Goal: Task Accomplishment & Management: Complete application form

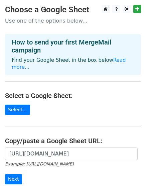
scroll to position [0, 144]
type input "[URL][DOMAIN_NAME]"
click at [18, 175] on input "Next" at bounding box center [13, 180] width 17 height 10
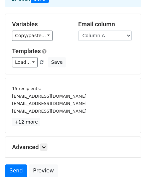
scroll to position [88, 0]
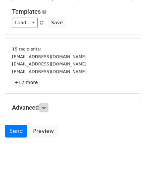
click at [46, 106] on icon at bounding box center [44, 108] width 4 height 4
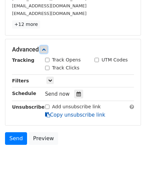
scroll to position [150, 0]
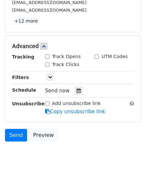
click at [47, 66] on input "Track Clicks" at bounding box center [47, 65] width 4 height 4
checkbox input "true"
click at [47, 59] on input "Track Opens" at bounding box center [47, 57] width 4 height 4
checkbox input "true"
click at [76, 92] on icon at bounding box center [78, 91] width 4 height 5
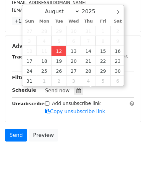
type input "2025-08-12 12:43"
type input "43"
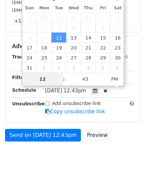
type input "4"
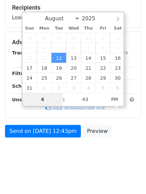
scroll to position [129, 0]
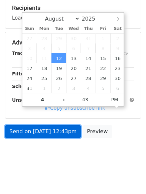
type input "2025-08-12 16:43"
click at [58, 132] on link "Send on Aug 12 at 12:43pm" at bounding box center [43, 132] width 76 height 13
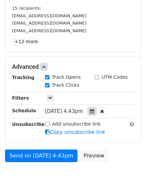
click at [94, 113] on icon at bounding box center [92, 111] width 4 height 5
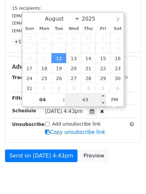
click at [83, 99] on input "43" at bounding box center [85, 99] width 41 height 13
type input "00"
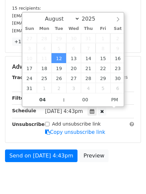
type input "2025-08-12 16:00"
click at [61, 146] on form "Variables Copy/paste... {{Column A}} {{Column B}} {{Column C}} Email column Col…" at bounding box center [73, 49] width 136 height 233
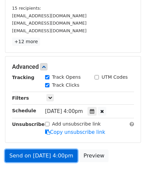
click at [61, 159] on link "Send on Aug 12 at 4:00pm" at bounding box center [41, 156] width 72 height 13
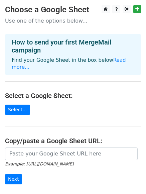
type input "[URL][DOMAIN_NAME]"
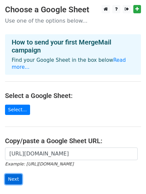
click at [18, 175] on input "Next" at bounding box center [13, 180] width 17 height 10
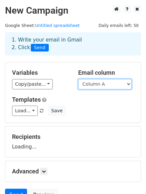
drag, startPoint x: 96, startPoint y: 85, endPoint x: 96, endPoint y: 96, distance: 11.0
click at [96, 85] on select "Column A Column B Column C" at bounding box center [104, 84] width 53 height 10
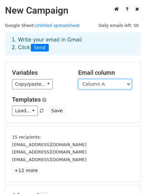
click at [99, 86] on select "Column A Column B Column C" at bounding box center [104, 84] width 53 height 10
select select "Column B"
click at [78, 79] on select "Column A Column B Column C" at bounding box center [104, 84] width 53 height 10
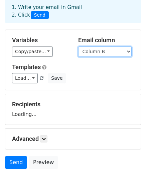
scroll to position [64, 0]
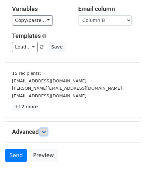
click at [47, 133] on link at bounding box center [43, 132] width 7 height 7
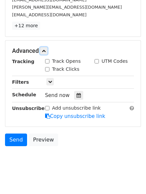
scroll to position [151, 0]
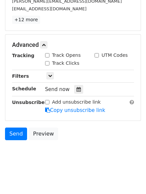
click at [48, 64] on input "Track Clicks" at bounding box center [47, 63] width 4 height 4
checkbox input "true"
click at [47, 53] on input "Track Opens" at bounding box center [47, 55] width 4 height 4
checkbox input "true"
click at [76, 89] on icon at bounding box center [78, 89] width 4 height 5
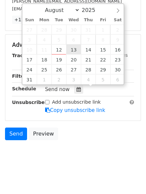
type input "2025-08-13 12:00"
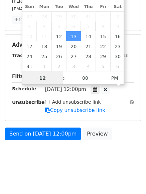
scroll to position [0, 0]
type input "5"
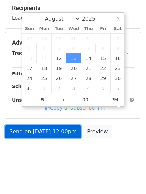
type input "2025-08-13 17:00"
click at [65, 137] on link "Send on Aug 13 at 12:00pm" at bounding box center [43, 132] width 76 height 13
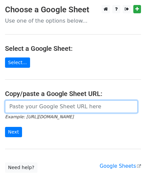
drag, startPoint x: 0, startPoint y: 0, endPoint x: 49, endPoint y: 108, distance: 118.0
click at [49, 108] on input "url" at bounding box center [71, 107] width 132 height 13
type input "[URL][DOMAIN_NAME]"
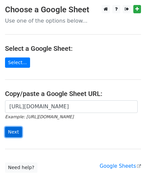
click at [17, 133] on input "Next" at bounding box center [13, 132] width 17 height 10
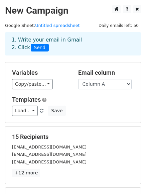
click at [94, 86] on select "Column A Column B Column C" at bounding box center [104, 84] width 53 height 10
click at [96, 86] on select "Column A Column B Column C" at bounding box center [104, 84] width 53 height 10
select select "Column C"
click at [78, 79] on select "Column A Column B Column C" at bounding box center [104, 84] width 53 height 10
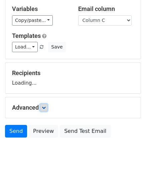
click at [45, 109] on icon at bounding box center [44, 108] width 4 height 4
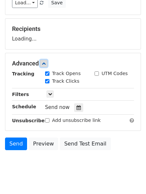
scroll to position [109, 0]
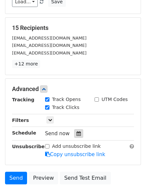
click at [77, 131] on div at bounding box center [78, 134] width 9 height 9
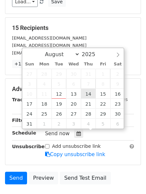
type input "2025-08-14 12:00"
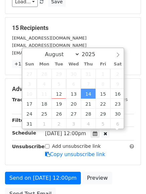
scroll to position [0, 0]
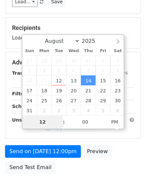
type input "6"
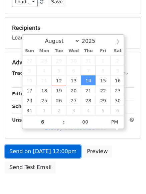
type input "2025-08-14 18:00"
click at [61, 152] on link "Send on Aug 14 at 12:00pm" at bounding box center [43, 152] width 76 height 13
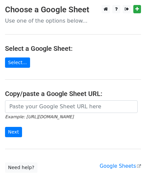
click at [59, 111] on input "url" at bounding box center [71, 107] width 132 height 13
type input "[URL][DOMAIN_NAME]"
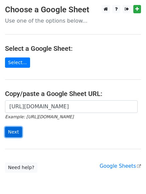
click at [11, 132] on input "Next" at bounding box center [13, 132] width 17 height 10
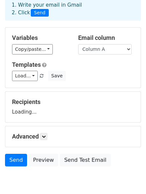
scroll to position [64, 0]
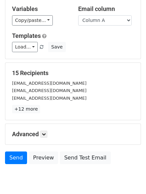
click at [47, 139] on div "Advanced Tracking Track Opens UTM Codes Track Clicks Filters Only include sprea…" at bounding box center [72, 134] width 135 height 21
click at [47, 137] on link at bounding box center [43, 134] width 7 height 7
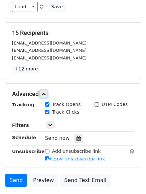
scroll to position [141, 0]
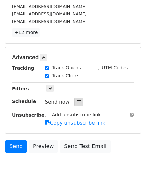
click at [76, 101] on icon at bounding box center [78, 102] width 4 height 5
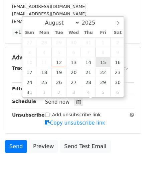
type input "[DATE] 12:00"
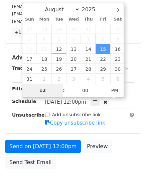
type input "7"
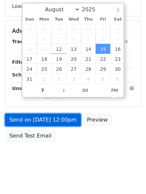
type input "[DATE] 19:00"
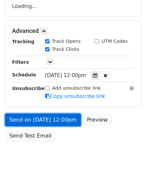
click at [62, 126] on link "Send on [DATE] 12:00pm" at bounding box center [43, 120] width 76 height 13
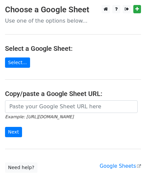
click at [48, 111] on input "url" at bounding box center [71, 107] width 132 height 13
type input "[URL][DOMAIN_NAME]"
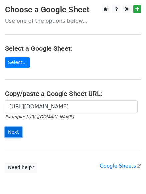
click at [11, 130] on input "Next" at bounding box center [13, 132] width 17 height 10
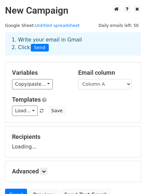
click at [96, 76] on h5 "Email column" at bounding box center [106, 72] width 56 height 7
click at [97, 82] on select "Column A Column B Column C" at bounding box center [104, 84] width 53 height 10
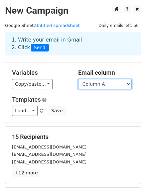
select select "Column B"
click at [78, 79] on select "Column A Column B Column C" at bounding box center [104, 84] width 53 height 10
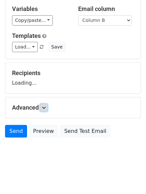
click at [46, 109] on icon at bounding box center [44, 108] width 4 height 4
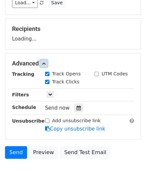
scroll to position [111, 0]
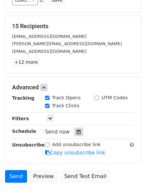
click at [77, 132] on icon at bounding box center [78, 132] width 4 height 5
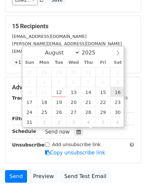
type input "[DATE] 12:00"
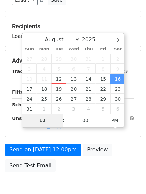
type input "8"
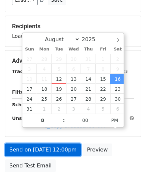
type input "2025-08-16 20:00"
click at [69, 148] on link "Send on Aug 16 at 12:00pm" at bounding box center [43, 150] width 76 height 13
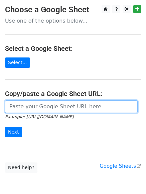
click at [61, 107] on input "url" at bounding box center [71, 107] width 132 height 13
type input "[URL][DOMAIN_NAME]"
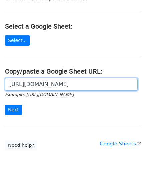
scroll to position [32, 0]
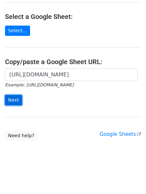
click at [18, 101] on input "Next" at bounding box center [13, 100] width 17 height 10
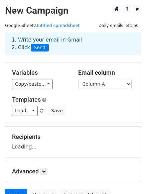
select select "Column C"
click at [78, 79] on select "Column A Column B Column C" at bounding box center [104, 84] width 53 height 10
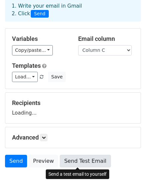
scroll to position [64, 0]
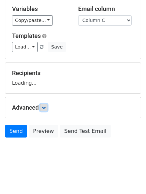
click at [44, 108] on icon at bounding box center [44, 108] width 4 height 4
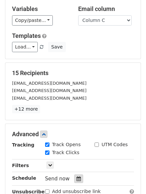
click at [77, 155] on div "Track Clicks" at bounding box center [64, 154] width 49 height 8
click at [76, 179] on icon at bounding box center [78, 179] width 4 height 5
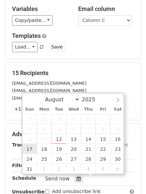
type input "[DATE] 12:00"
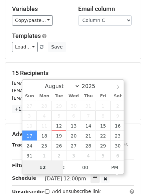
scroll to position [0, 0]
type input "9"
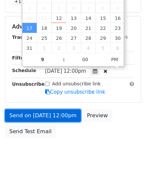
type input "[DATE] 21:00"
click at [40, 115] on link "Send on [DATE] 12:00pm" at bounding box center [43, 116] width 76 height 13
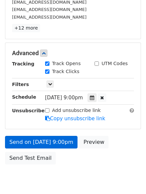
scroll to position [172, 0]
